Goal: Task Accomplishment & Management: Complete application form

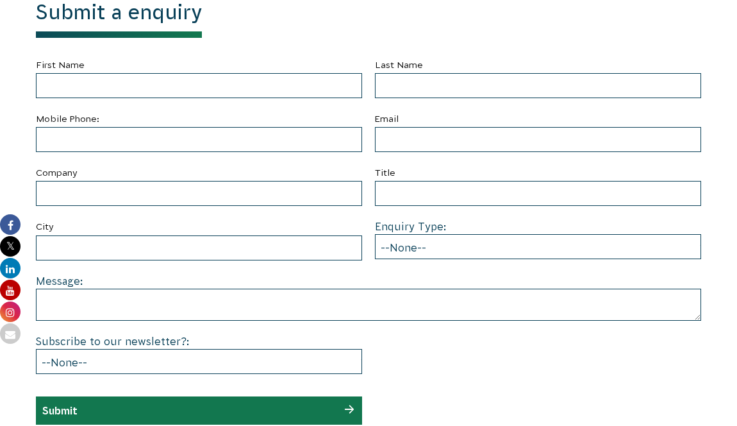
scroll to position [503, 0]
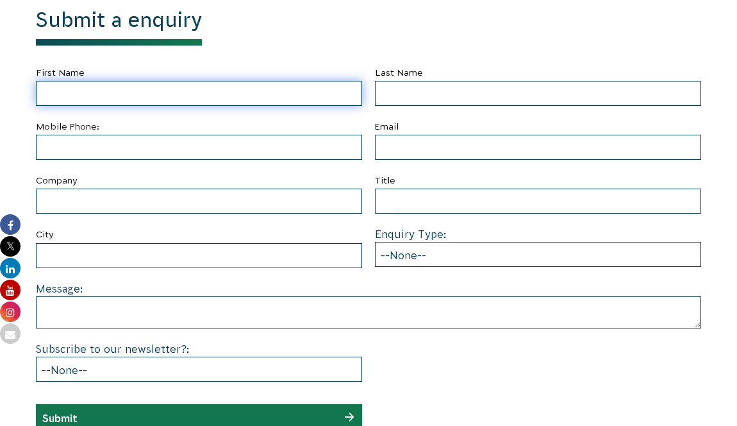
click at [109, 95] on input "First Name" at bounding box center [199, 93] width 326 height 25
type input "[PERSON_NAME]"
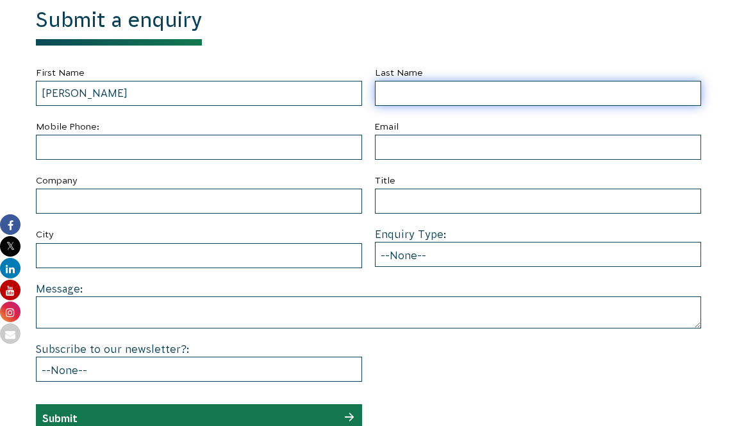
click at [394, 95] on input "Last Name" at bounding box center [538, 93] width 326 height 25
type input "Field"
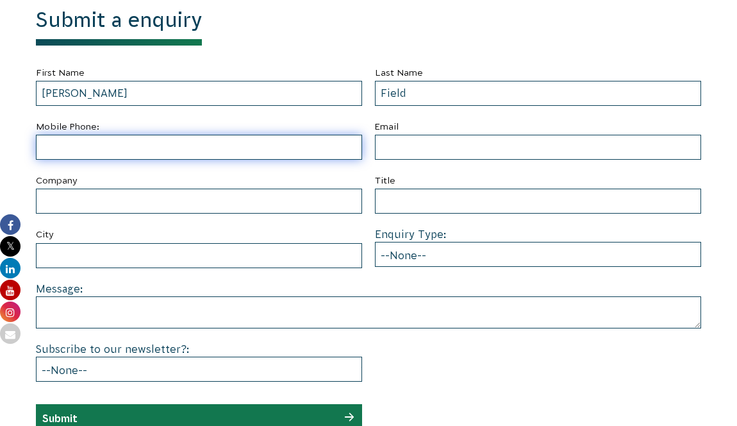
drag, startPoint x: 221, startPoint y: 138, endPoint x: 225, endPoint y: 146, distance: 9.2
click at [221, 139] on input "text" at bounding box center [199, 147] width 326 height 25
click at [226, 149] on input "text" at bounding box center [199, 147] width 326 height 25
type input "0433559530"
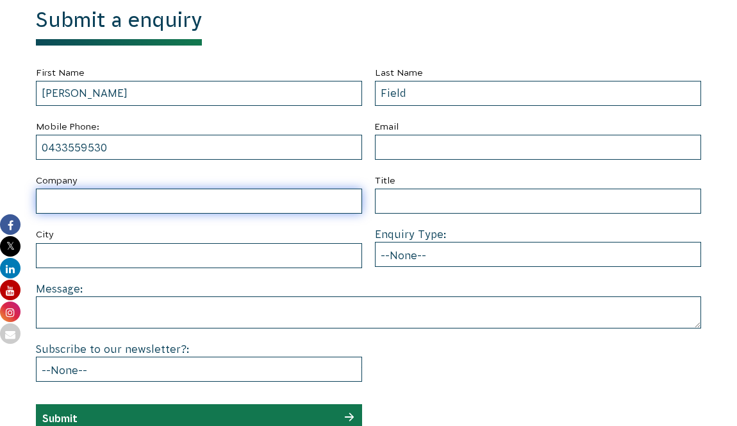
click at [217, 206] on input "Company" at bounding box center [199, 200] width 326 height 25
type input "Brooklyn Recycling Group"
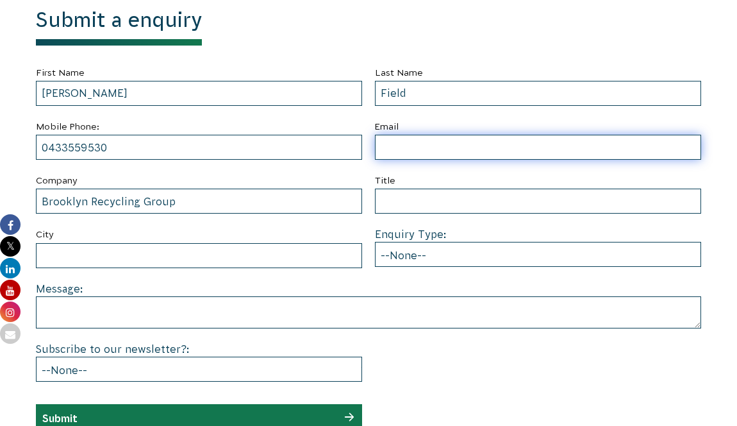
click at [386, 148] on input "Email" at bounding box center [538, 147] width 326 height 25
type input "[EMAIL_ADDRESS][DOMAIN_NAME]"
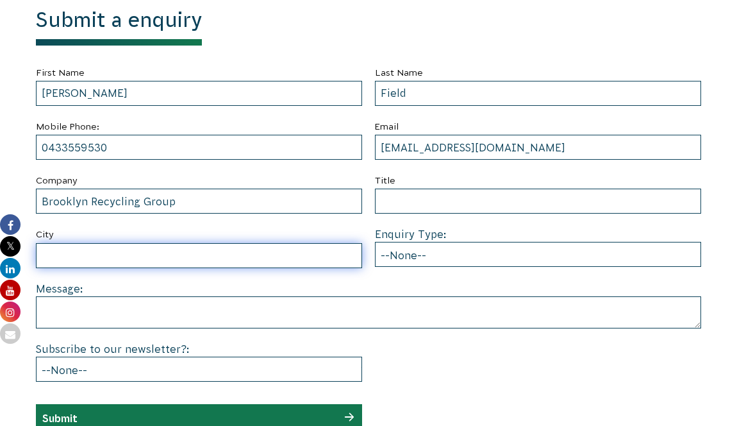
click at [128, 255] on input "City" at bounding box center [199, 255] width 326 height 25
type input "[GEOGRAPHIC_DATA]"
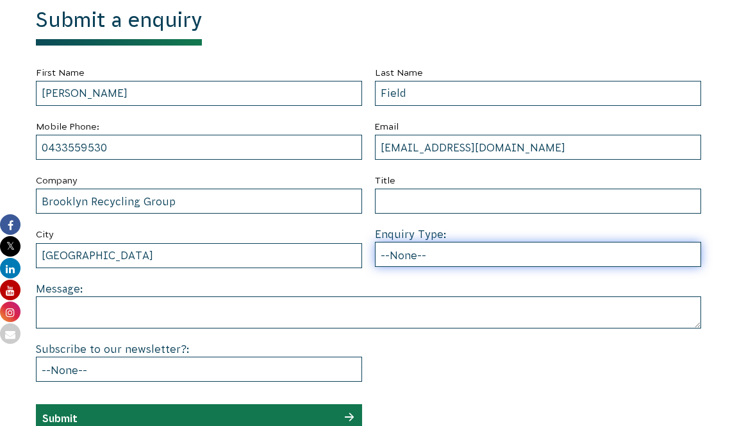
click at [415, 252] on select "--None-- Partnering on conservation and community projects Financial sponsorshi…" at bounding box center [538, 254] width 326 height 25
select select "Partnering on conservation and community projects"
click at [375, 242] on select "--None-- Partnering on conservation and community projects Financial sponsorshi…" at bounding box center [538, 254] width 326 height 25
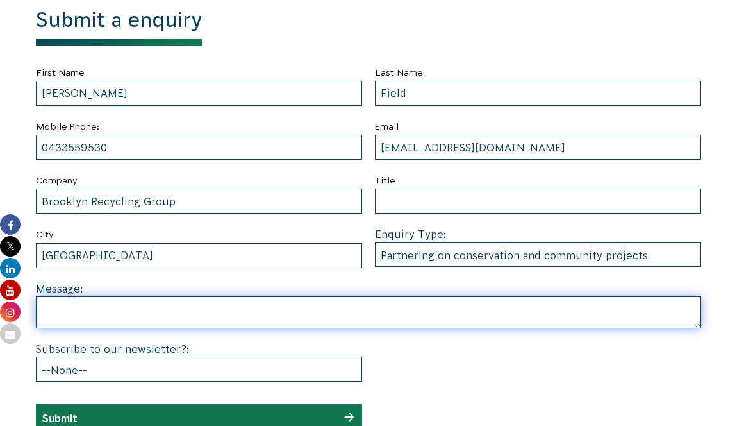
click at [182, 304] on textarea at bounding box center [368, 312] width 665 height 32
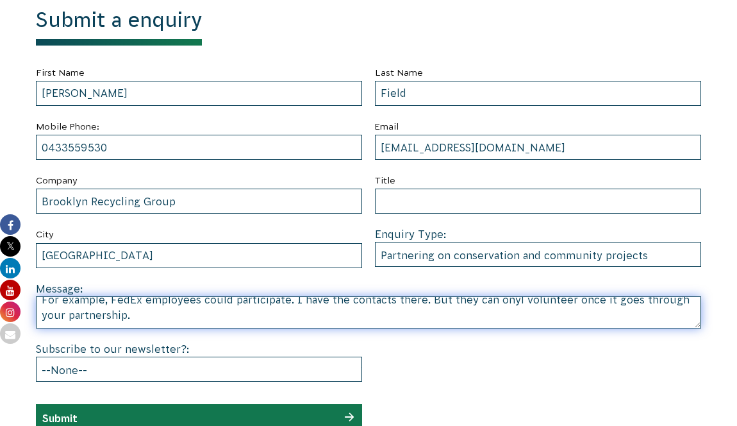
scroll to position [111, 0]
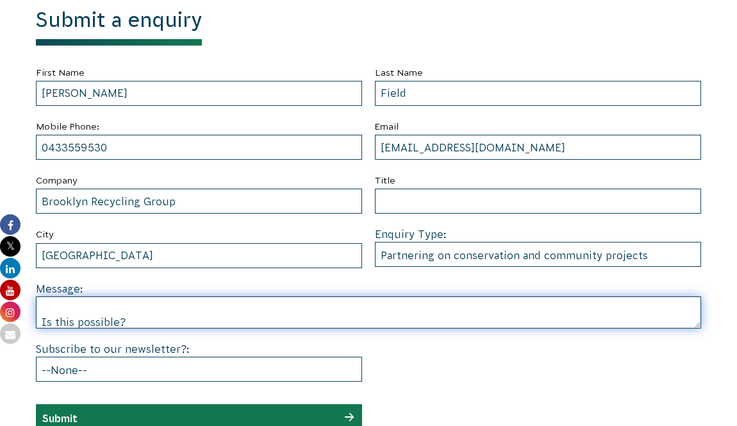
type textarea "Hi there, I have arranged a planting day [DATE][DATE] at [STREET_ADDRESS], with…"
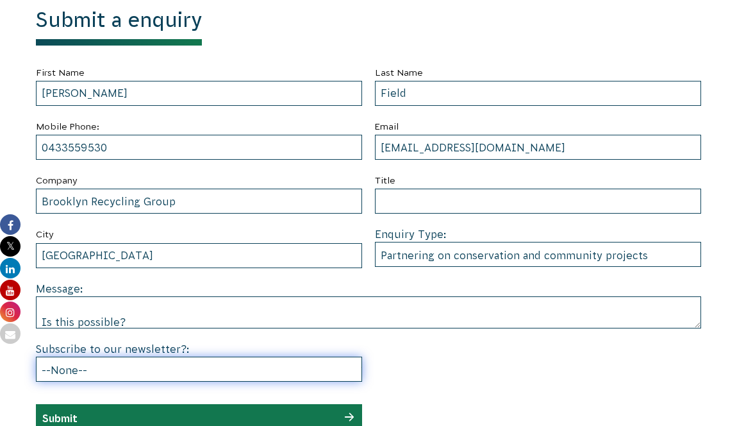
click at [265, 376] on select "--None-- Yes No" at bounding box center [199, 368] width 326 height 25
select select "Yes"
click at [36, 356] on select "--None-- Yes No" at bounding box center [199, 368] width 326 height 25
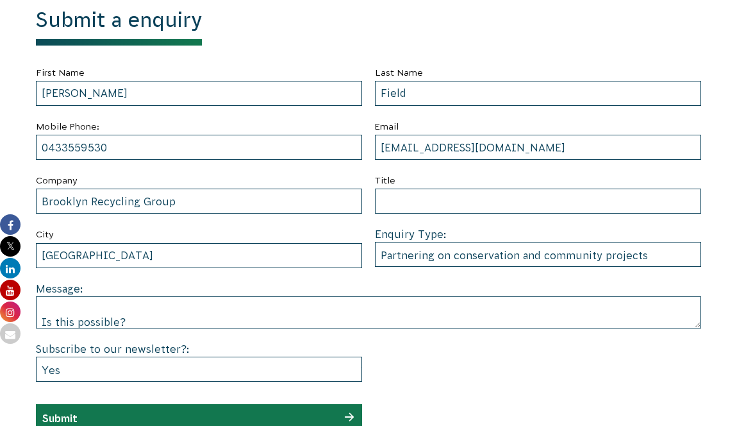
scroll to position [118, 0]
click at [244, 413] on div "Submit" at bounding box center [199, 418] width 326 height 28
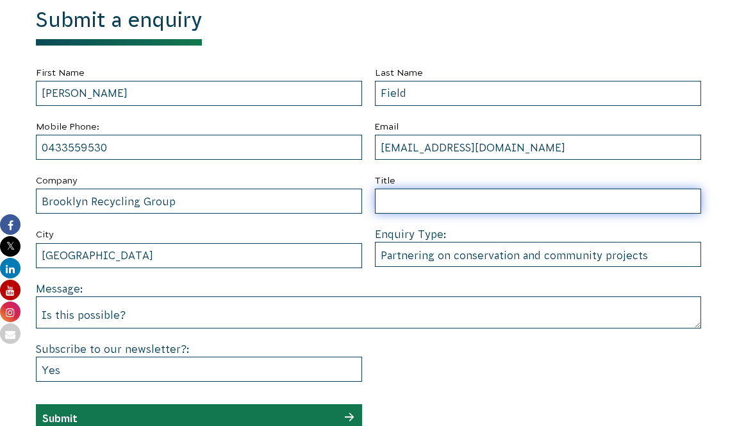
click at [399, 206] on input "Title" at bounding box center [538, 200] width 326 height 25
click at [491, 205] on input "Community Liaison officer" at bounding box center [538, 200] width 326 height 25
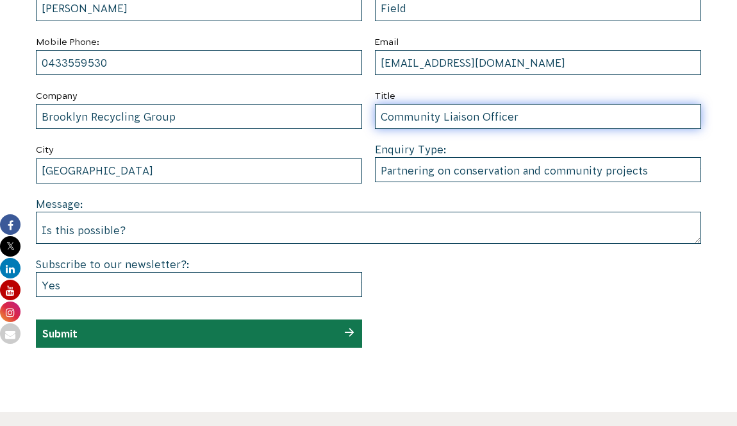
scroll to position [591, 0]
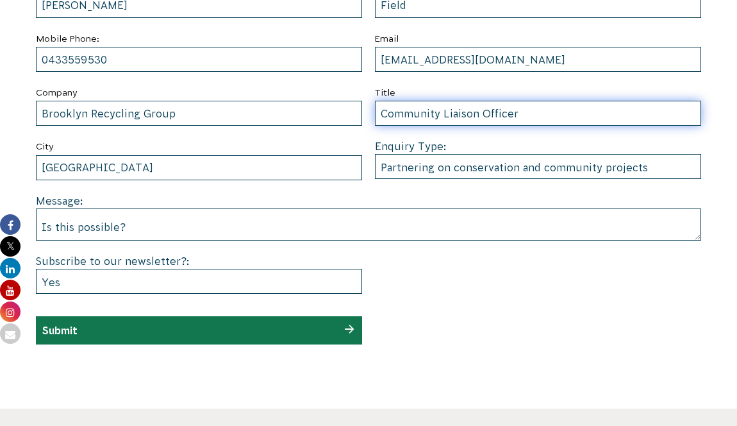
type input "Community Liaison Officer"
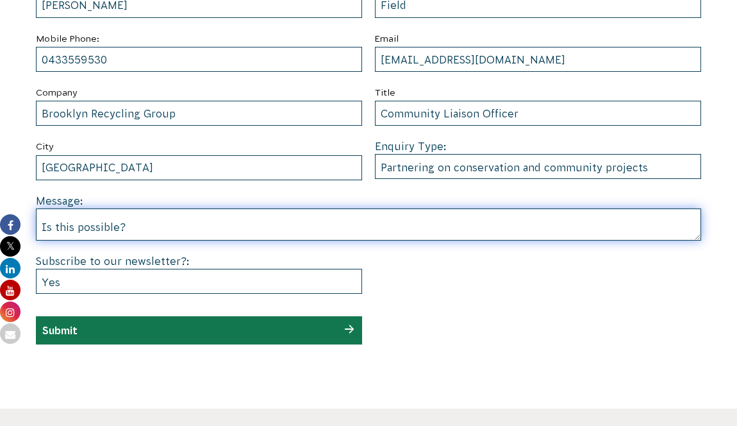
click at [172, 229] on textarea "Hi there, I have arranged a planting day [DATE][DATE] at [STREET_ADDRESS], with…" at bounding box center [368, 224] width 665 height 32
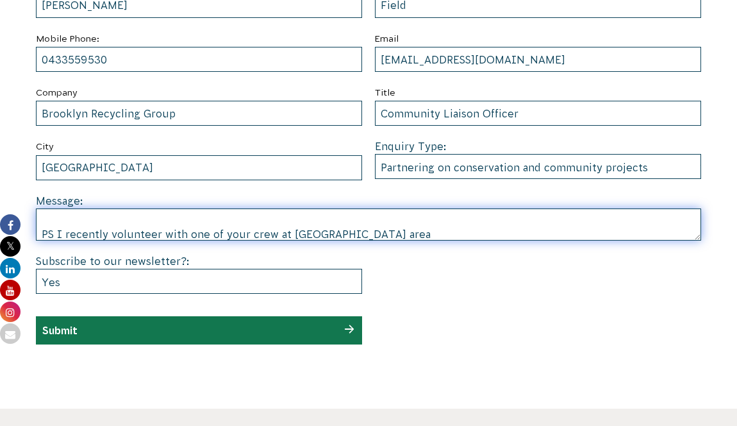
click at [306, 235] on textarea "Hi there, I have arranged a planting day [DATE][DATE] at [STREET_ADDRESS], with…" at bounding box center [368, 224] width 665 height 32
click at [468, 233] on textarea "Hi there, I have arranged a planting day [DATE][DATE] at [STREET_ADDRESS], with…" at bounding box center [368, 224] width 665 height 32
click at [315, 234] on textarea "Hi there, I have arranged a planting day [DATE][DATE] at [STREET_ADDRESS], with…" at bounding box center [368, 224] width 665 height 32
drag, startPoint x: 336, startPoint y: 222, endPoint x: 350, endPoint y: 219, distance: 13.7
click at [336, 222] on textarea "Hi there, I have arranged a planting day [DATE][DATE] at [STREET_ADDRESS], with…" at bounding box center [368, 224] width 665 height 32
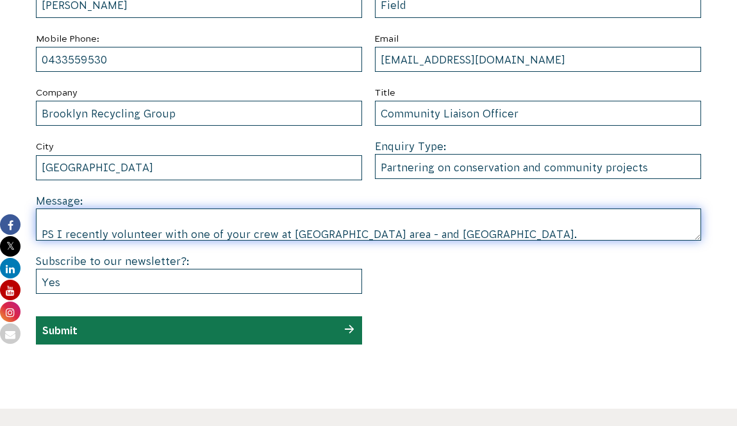
click at [322, 235] on textarea "Hi there, I have arranged a planting day [DATE][DATE] at [STREET_ADDRESS], with…" at bounding box center [368, 224] width 665 height 32
type textarea "Hi there, I have arranged a planting day [DATE][DATE] at [STREET_ADDRESS], with…"
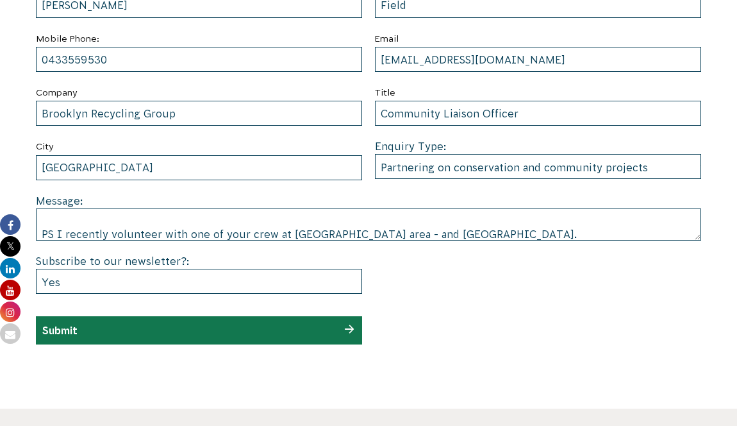
click at [258, 326] on div "Submit" at bounding box center [199, 330] width 326 height 28
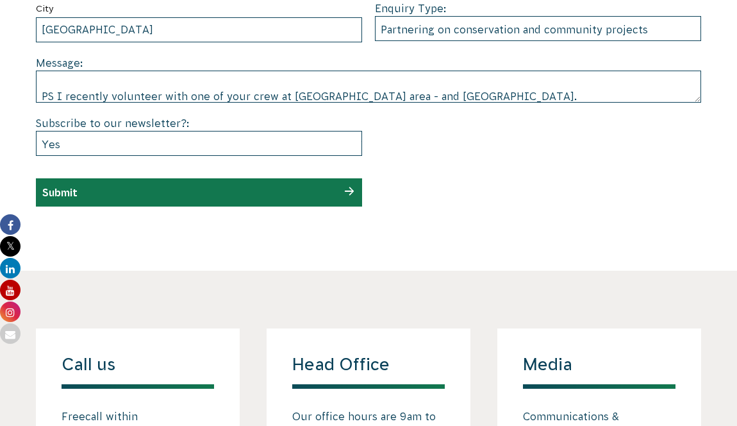
scroll to position [607, 0]
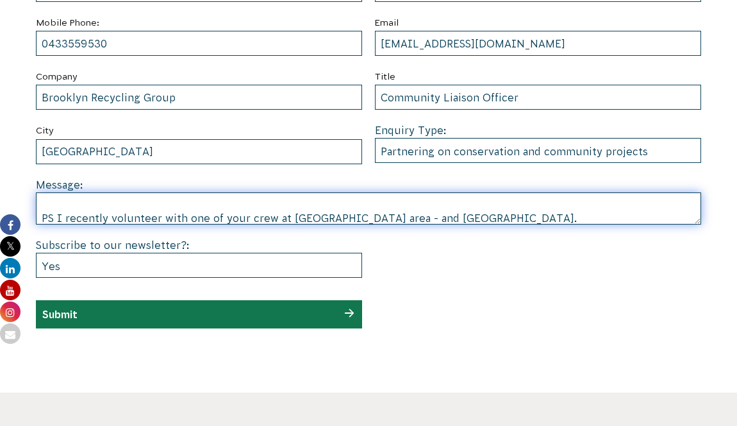
click at [308, 217] on textarea "Hi there, I have arranged a planting day [DATE][DATE] at [STREET_ADDRESS], with…" at bounding box center [368, 208] width 665 height 32
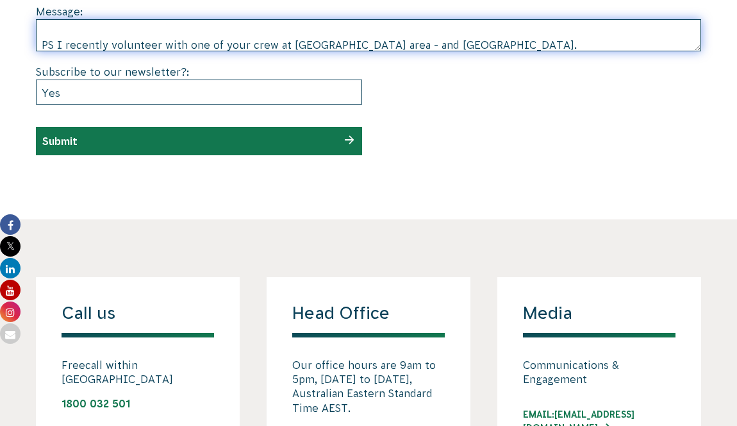
scroll to position [823, 0]
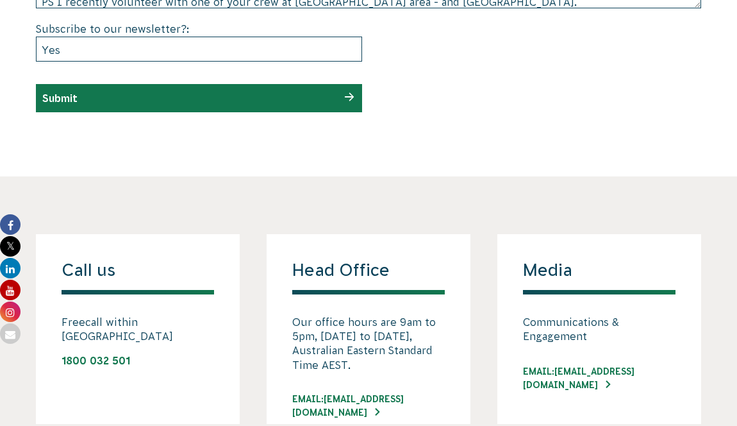
click at [307, 95] on div "Submit" at bounding box center [199, 98] width 326 height 28
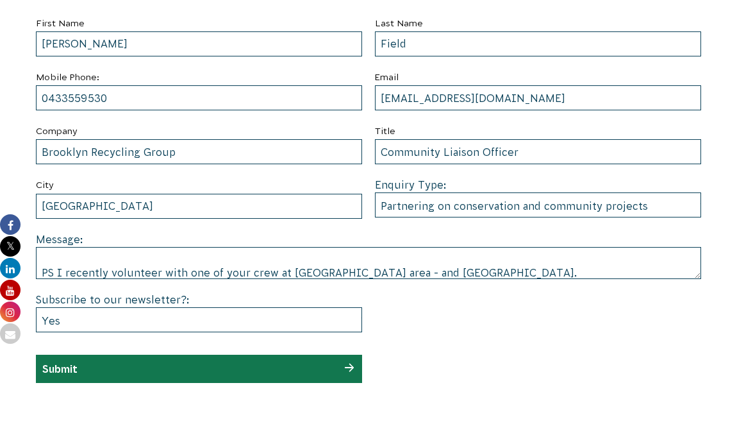
scroll to position [424, 0]
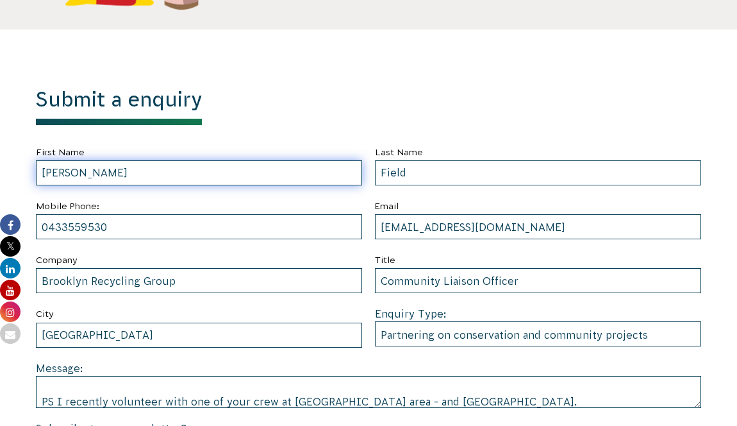
click at [282, 167] on input "[PERSON_NAME]" at bounding box center [199, 172] width 326 height 25
click at [315, 172] on input "[PERSON_NAME]" at bounding box center [199, 172] width 326 height 25
type input "[PERSON_NAME]"
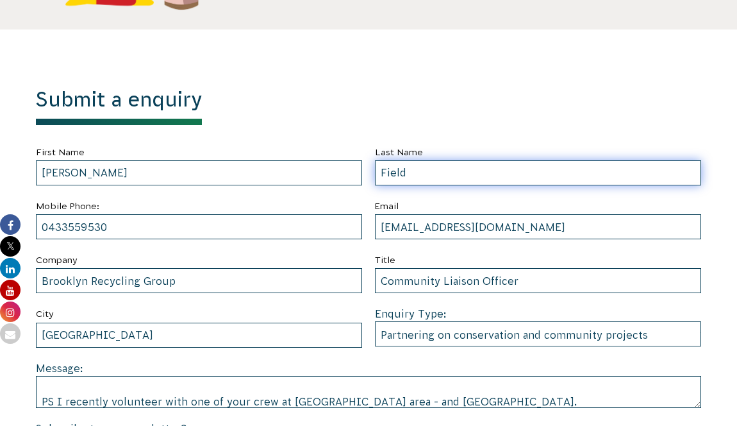
click at [442, 176] on input "Field" at bounding box center [538, 172] width 326 height 25
type input "Field"
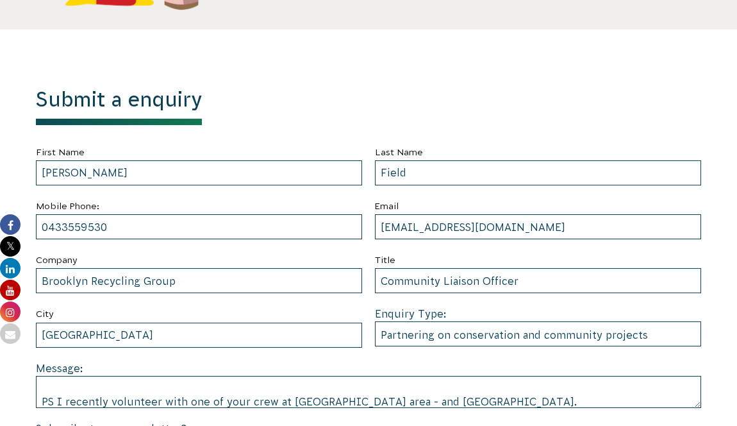
click at [484, 202] on label "Email" at bounding box center [538, 206] width 326 height 16
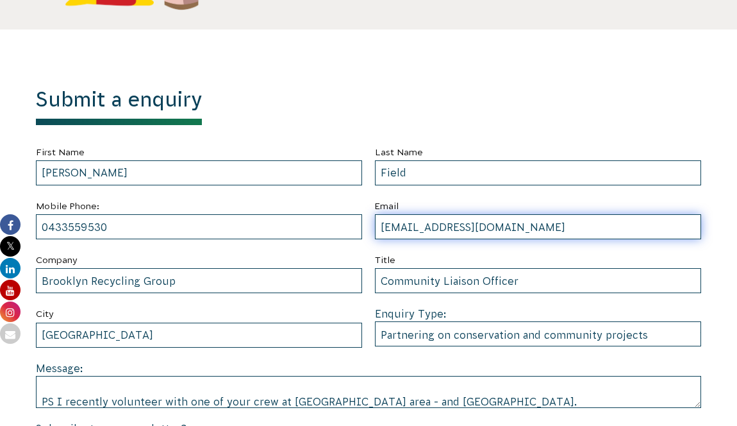
click at [484, 214] on input "[EMAIL_ADDRESS][DOMAIN_NAME]" at bounding box center [538, 226] width 326 height 25
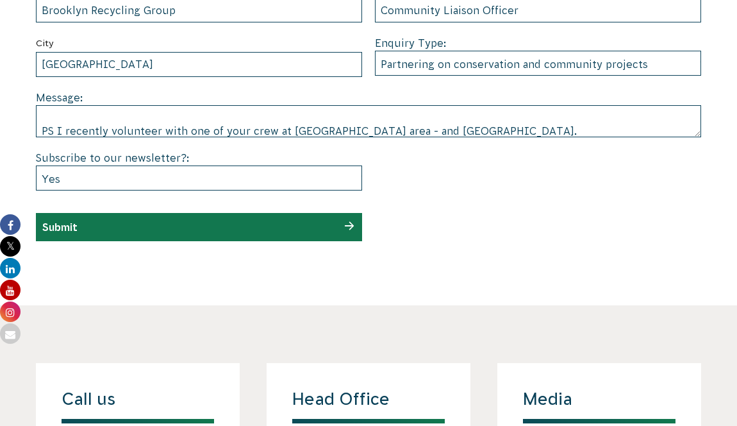
scroll to position [759, 0]
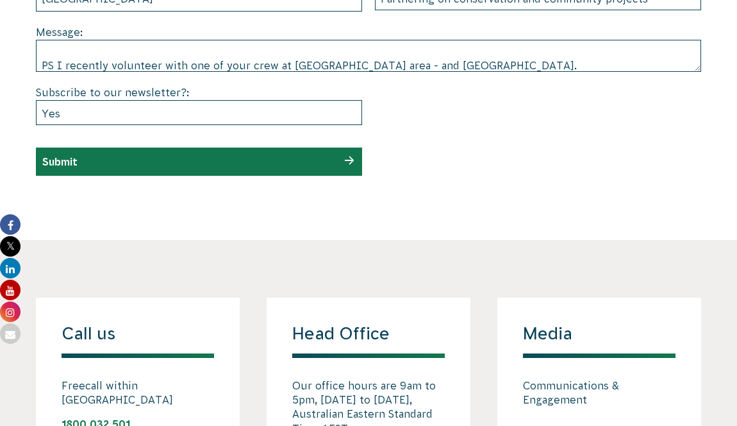
click at [267, 169] on div "Submit" at bounding box center [199, 161] width 326 height 28
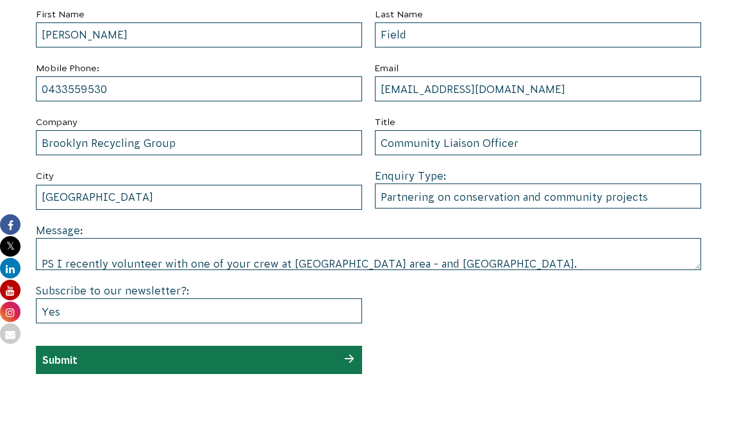
scroll to position [599, 0]
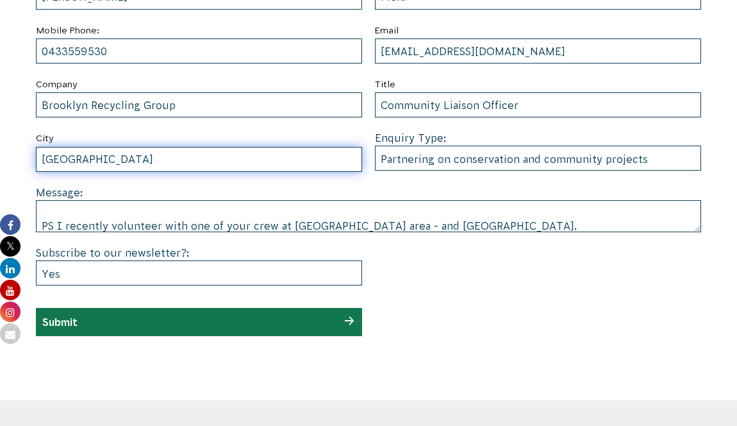
click at [106, 165] on input "[GEOGRAPHIC_DATA]" at bounding box center [199, 159] width 326 height 25
type input "[GEOGRAPHIC_DATA] - [GEOGRAPHIC_DATA]"
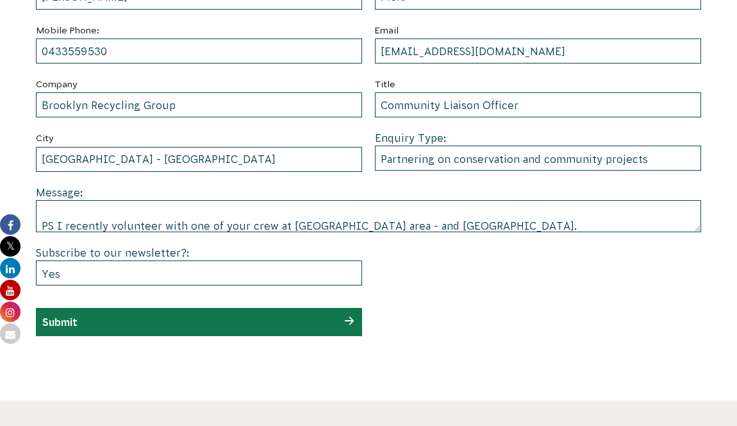
click at [252, 189] on div "Message: Hi there, I have arranged a planting day [DATE][DATE] at [STREET_ADDRE…" at bounding box center [368, 208] width 665 height 47
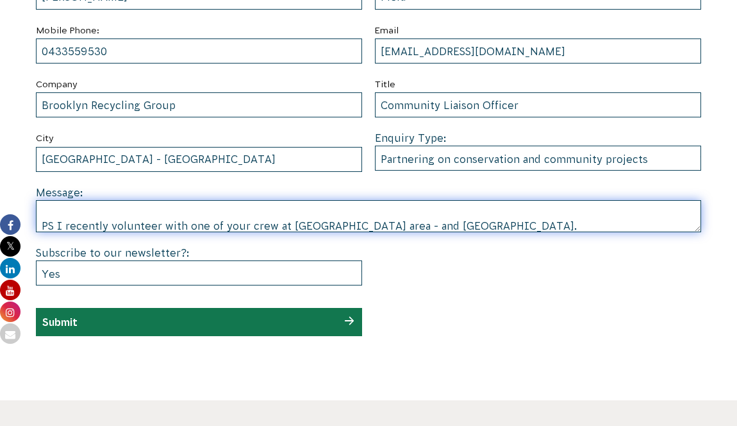
click at [414, 226] on textarea "Hi there, I have arranged a planting day [DATE][DATE] at [STREET_ADDRESS], with…" at bounding box center [368, 216] width 665 height 32
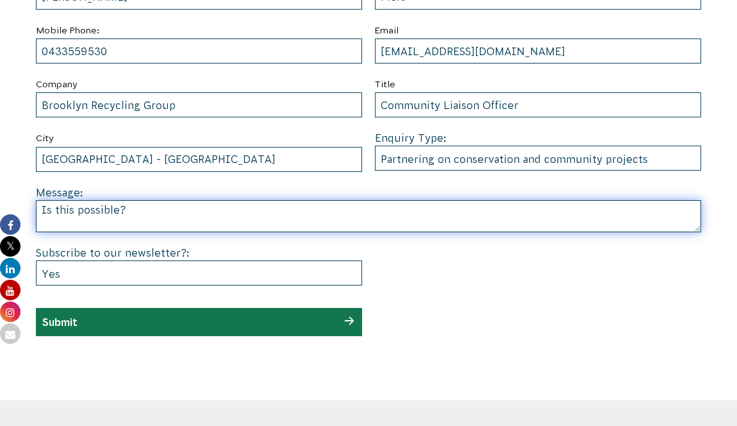
scroll to position [149, 0]
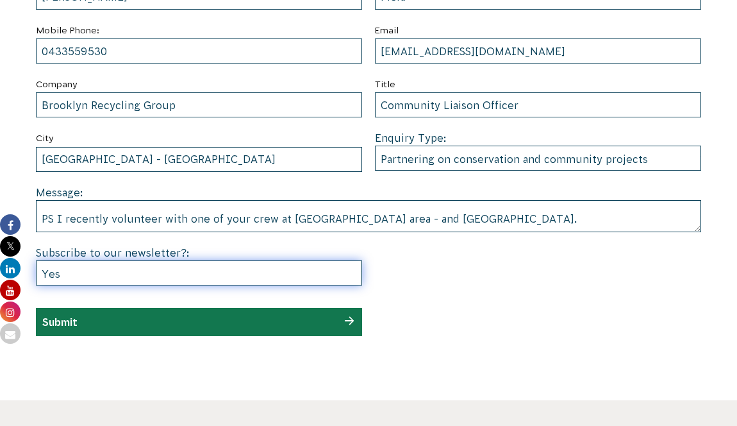
click at [258, 276] on select "--None-- Yes No" at bounding box center [199, 272] width 326 height 25
select select
click at [36, 260] on select "--None-- Yes No" at bounding box center [199, 272] width 326 height 25
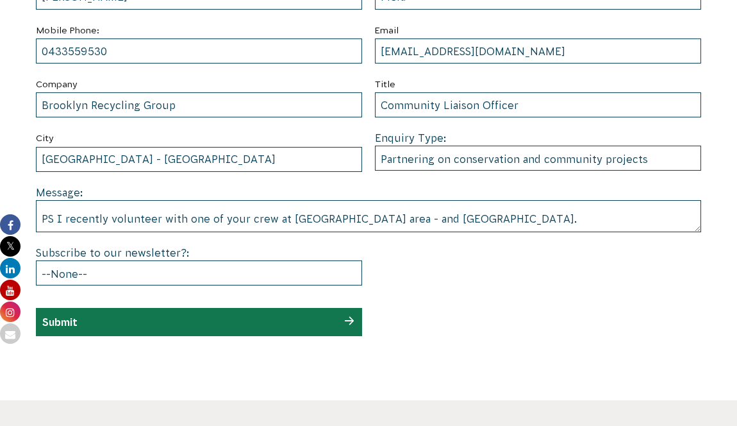
click at [90, 321] on div "Submit" at bounding box center [199, 322] width 326 height 28
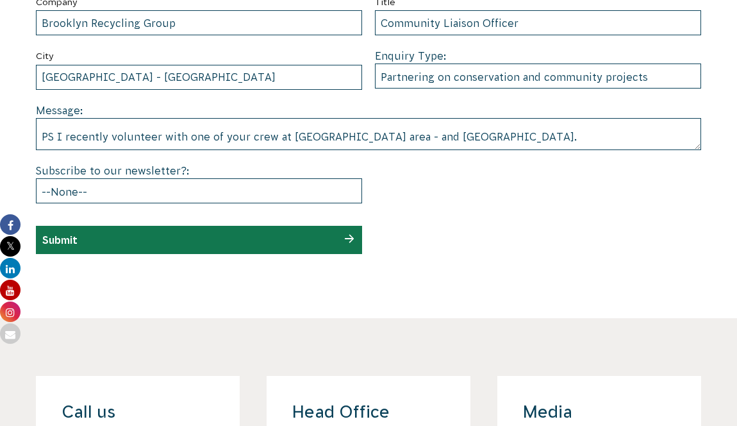
scroll to position [687, 0]
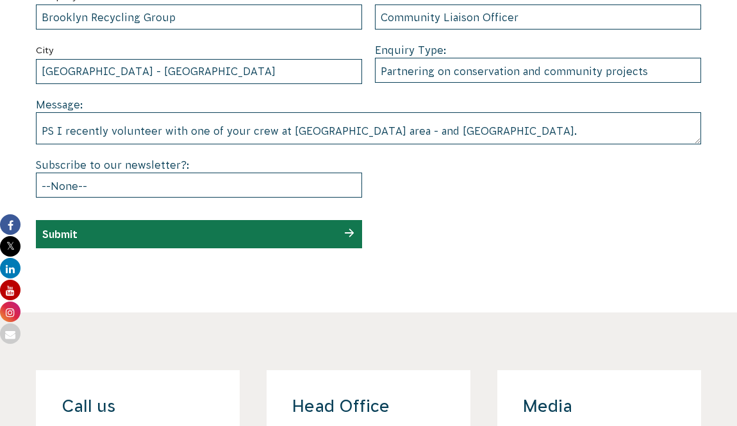
click at [228, 238] on div "Submit" at bounding box center [199, 234] width 326 height 28
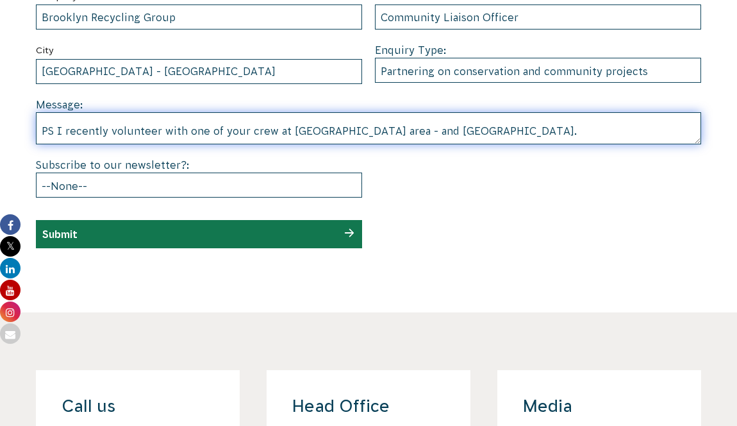
click at [217, 126] on textarea "Hi there, I have arranged a planting day [DATE][DATE] at [STREET_ADDRESS], with…" at bounding box center [368, 128] width 665 height 32
